Goal: Task Accomplishment & Management: Use online tool/utility

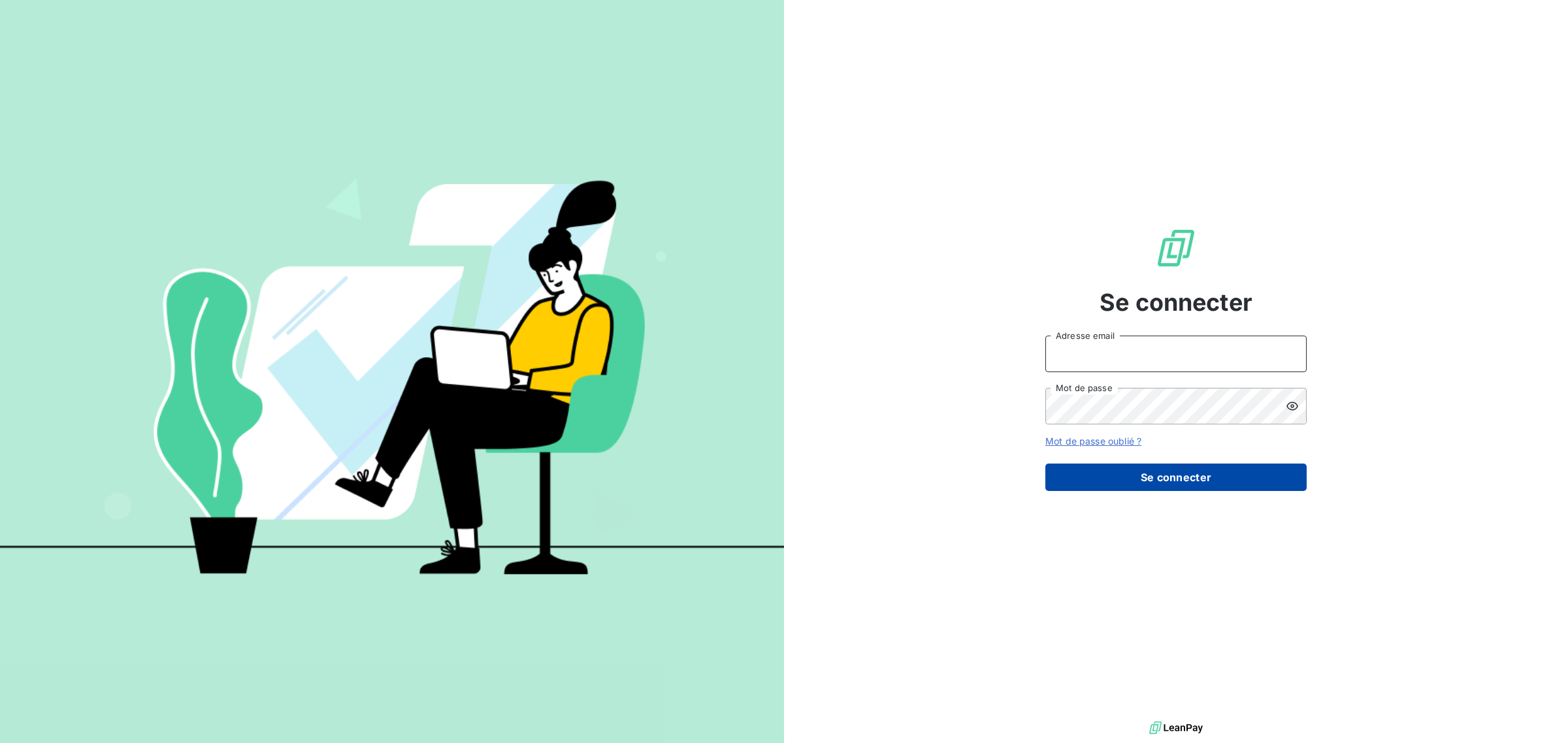
type input "[EMAIL_ADDRESS][DOMAIN_NAME]"
click at [1153, 482] on button "Se connecter" at bounding box center [1175, 477] width 261 height 27
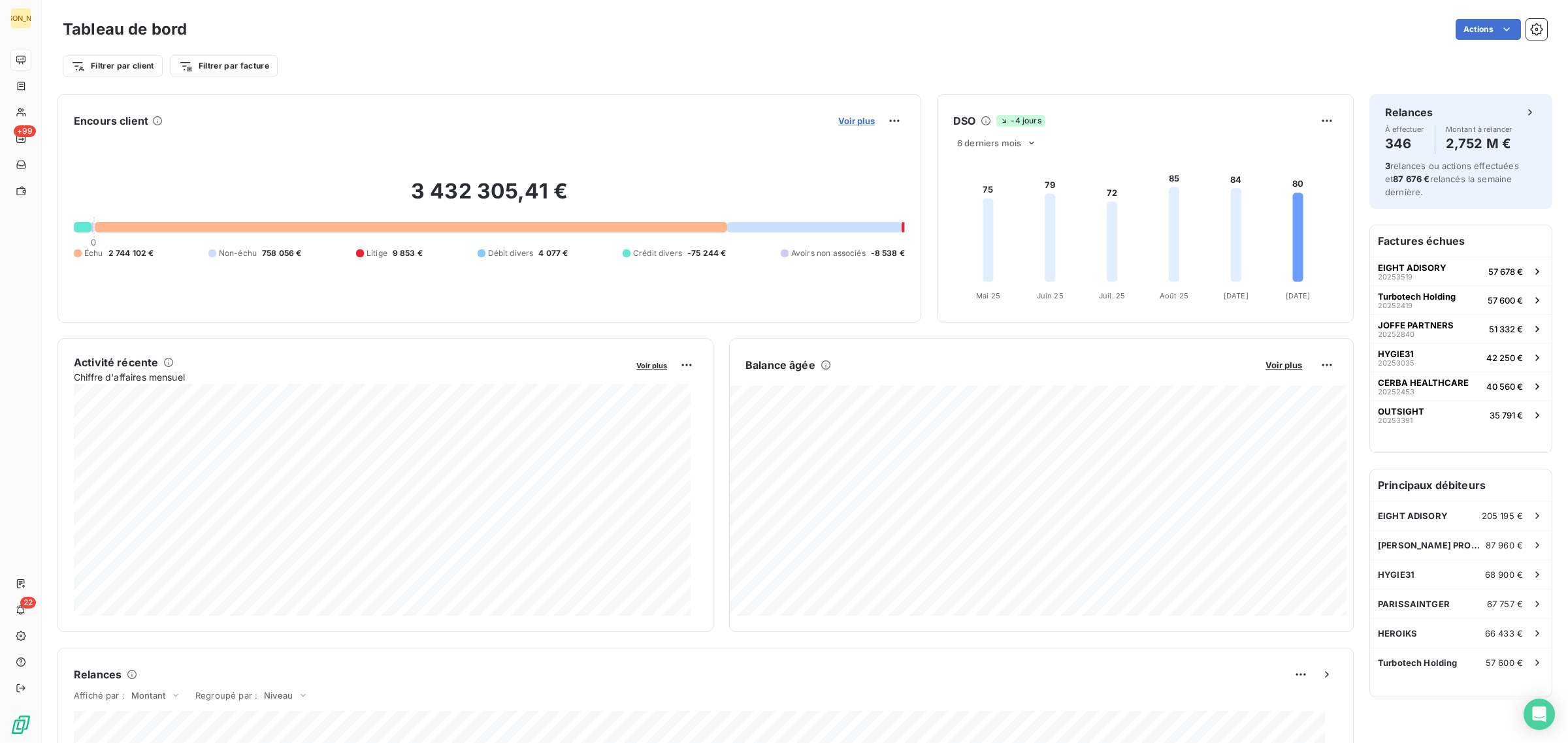
click at [838, 116] on span "Voir plus" at bounding box center [856, 121] width 37 height 11
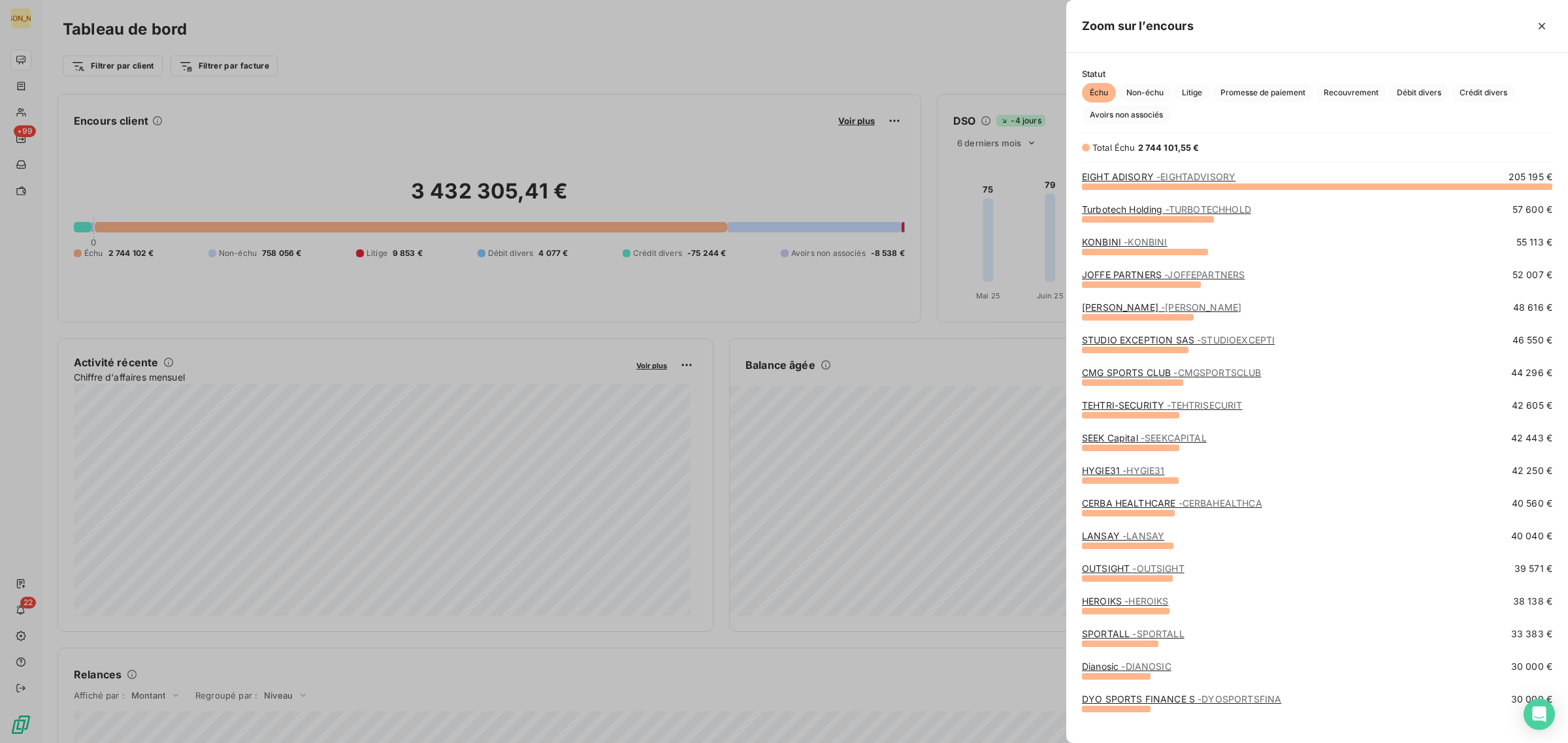
scroll to position [545, 490]
click at [1468, 90] on span "Crédit divers" at bounding box center [1483, 92] width 63 height 19
